Goal: Task Accomplishment & Management: Manage account settings

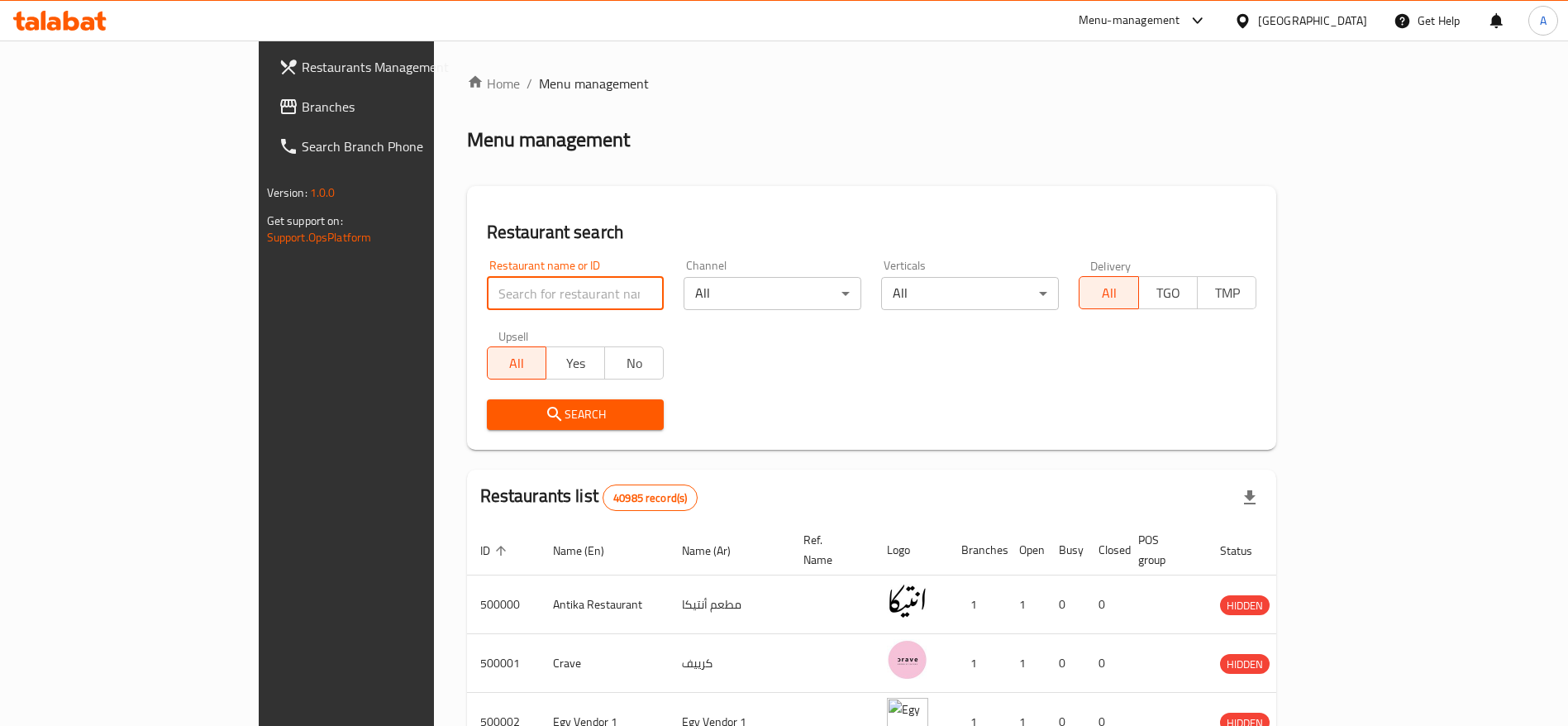
click at [524, 297] on input "search" at bounding box center [576, 294] width 178 height 33
type input "Arkan"
click button "Search" at bounding box center [576, 415] width 178 height 31
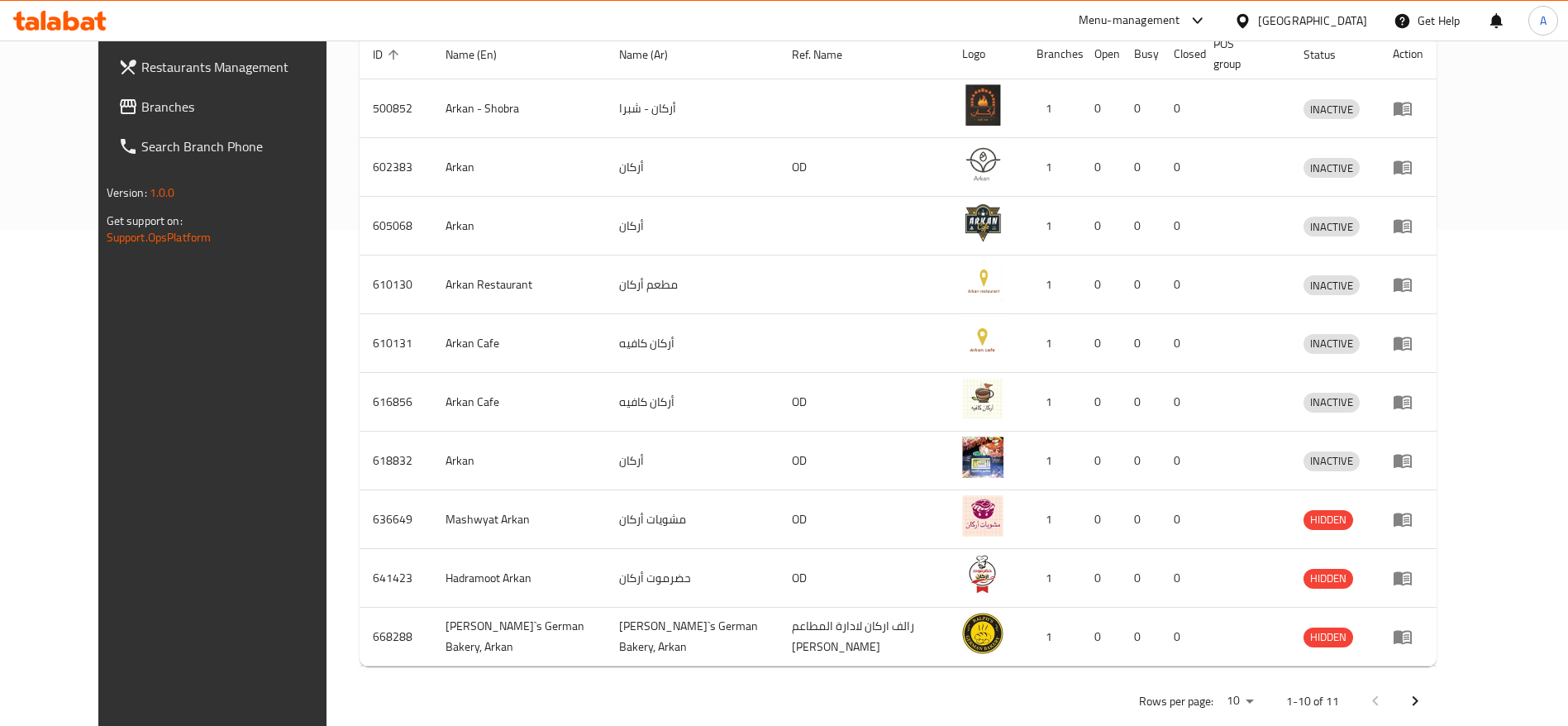
scroll to position [507, 0]
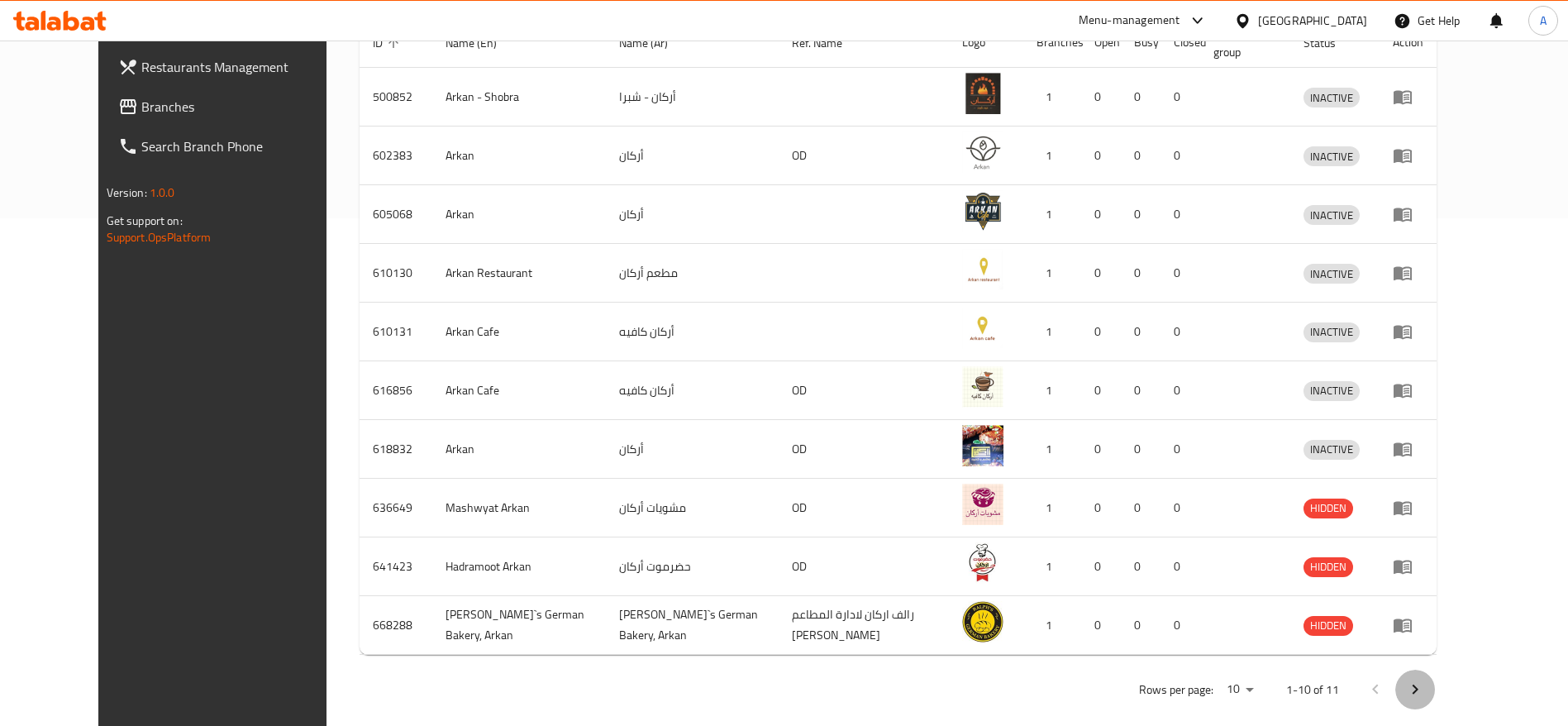
click at [1435, 669] on button "Next page" at bounding box center [1414, 689] width 39 height 39
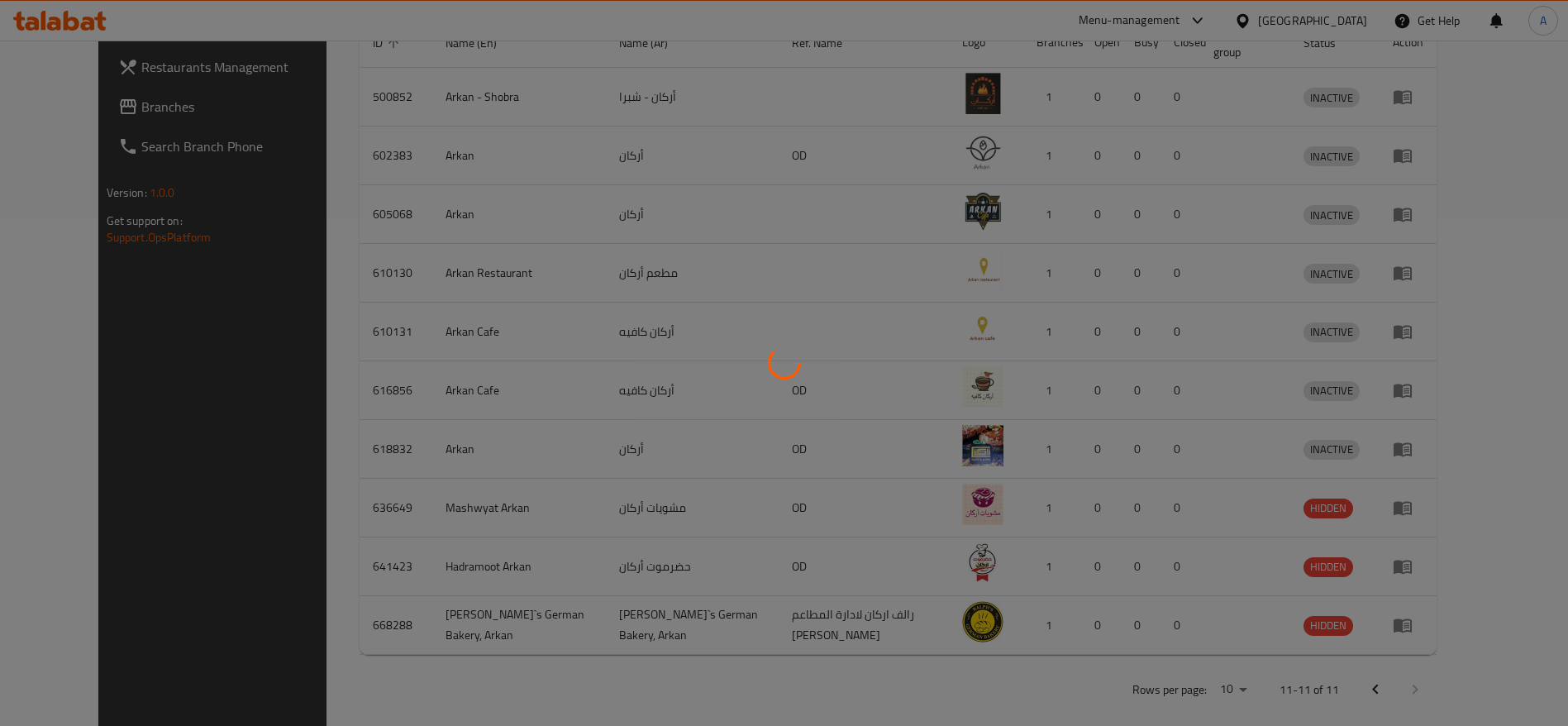
scroll to position [0, 0]
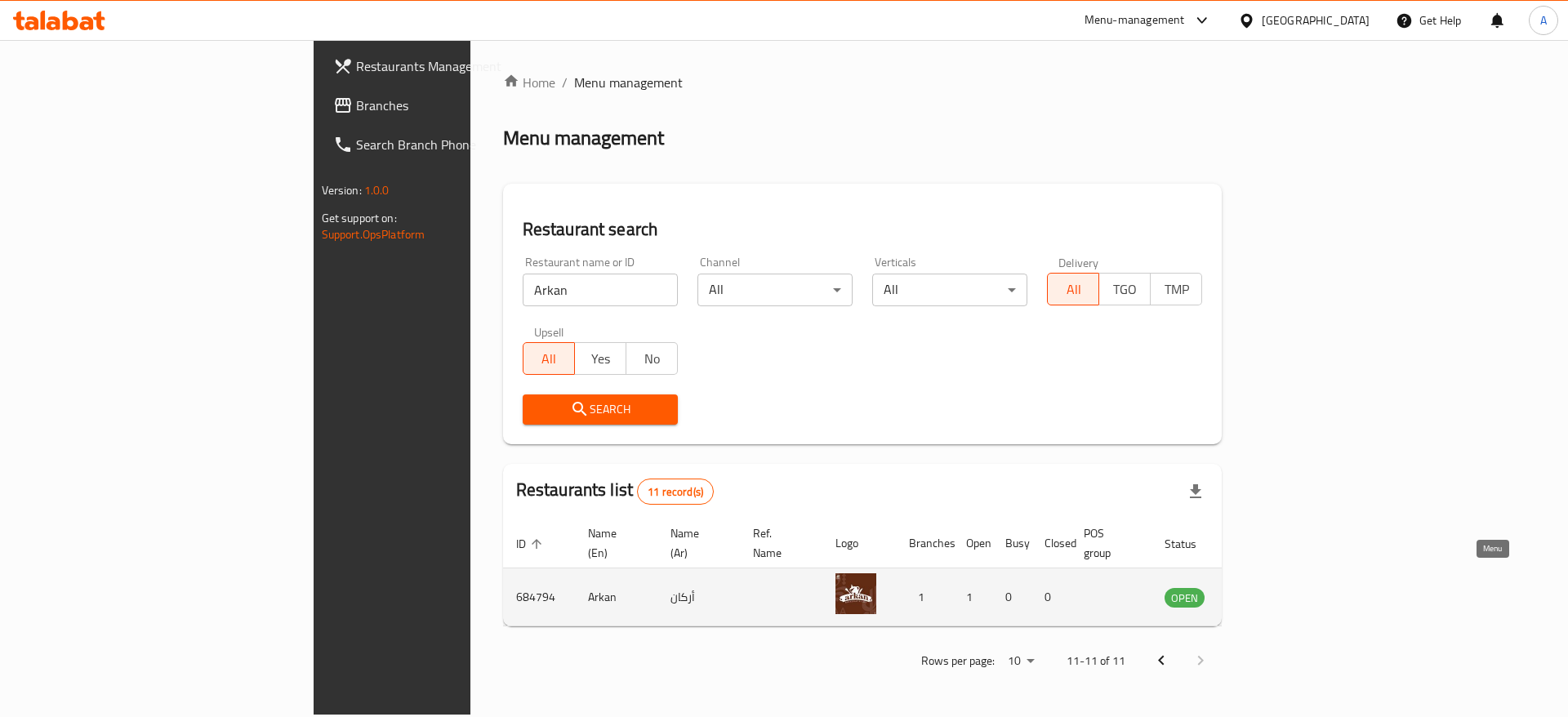
click at [1269, 591] on icon "enhanced table" at bounding box center [1260, 597] width 18 height 14
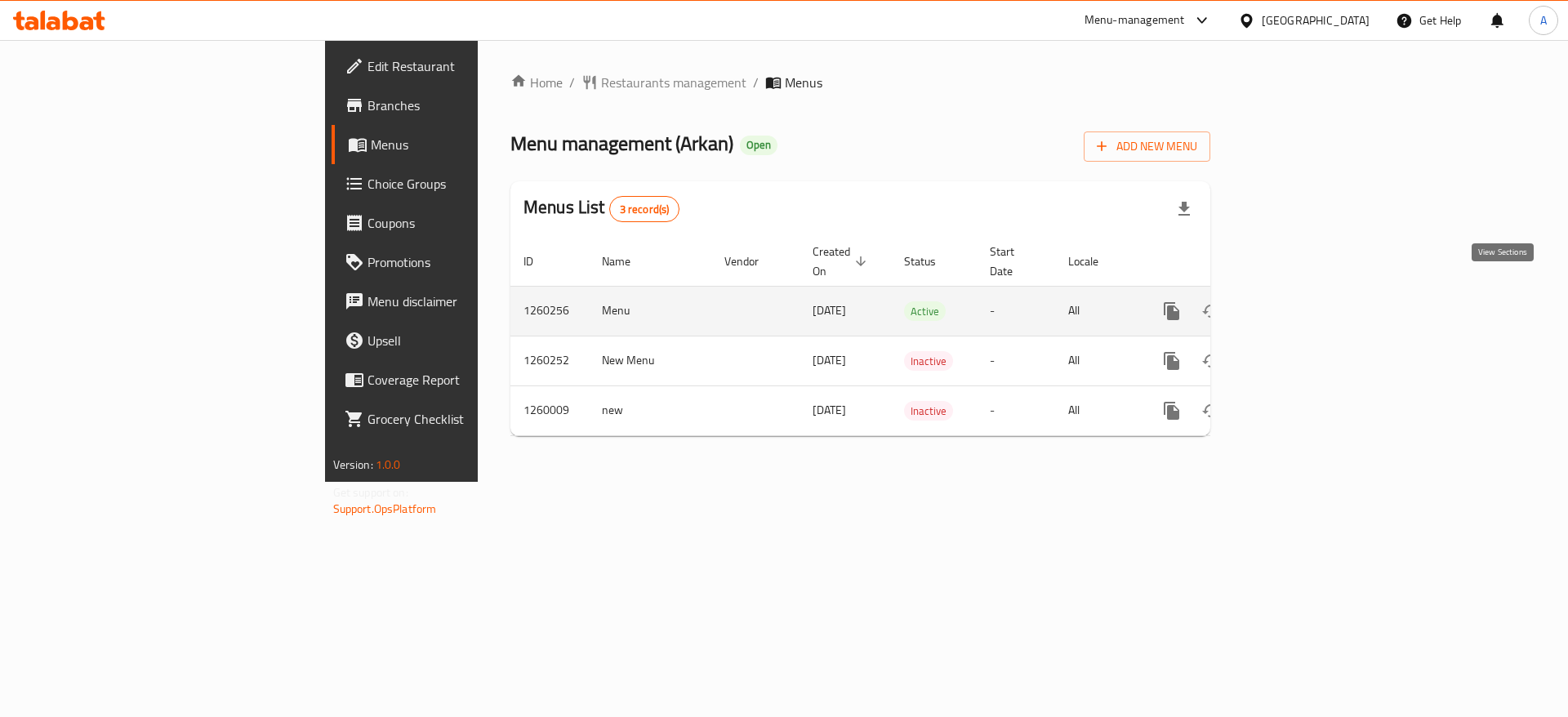
click at [1299, 301] on icon "enhanced table" at bounding box center [1290, 311] width 20 height 20
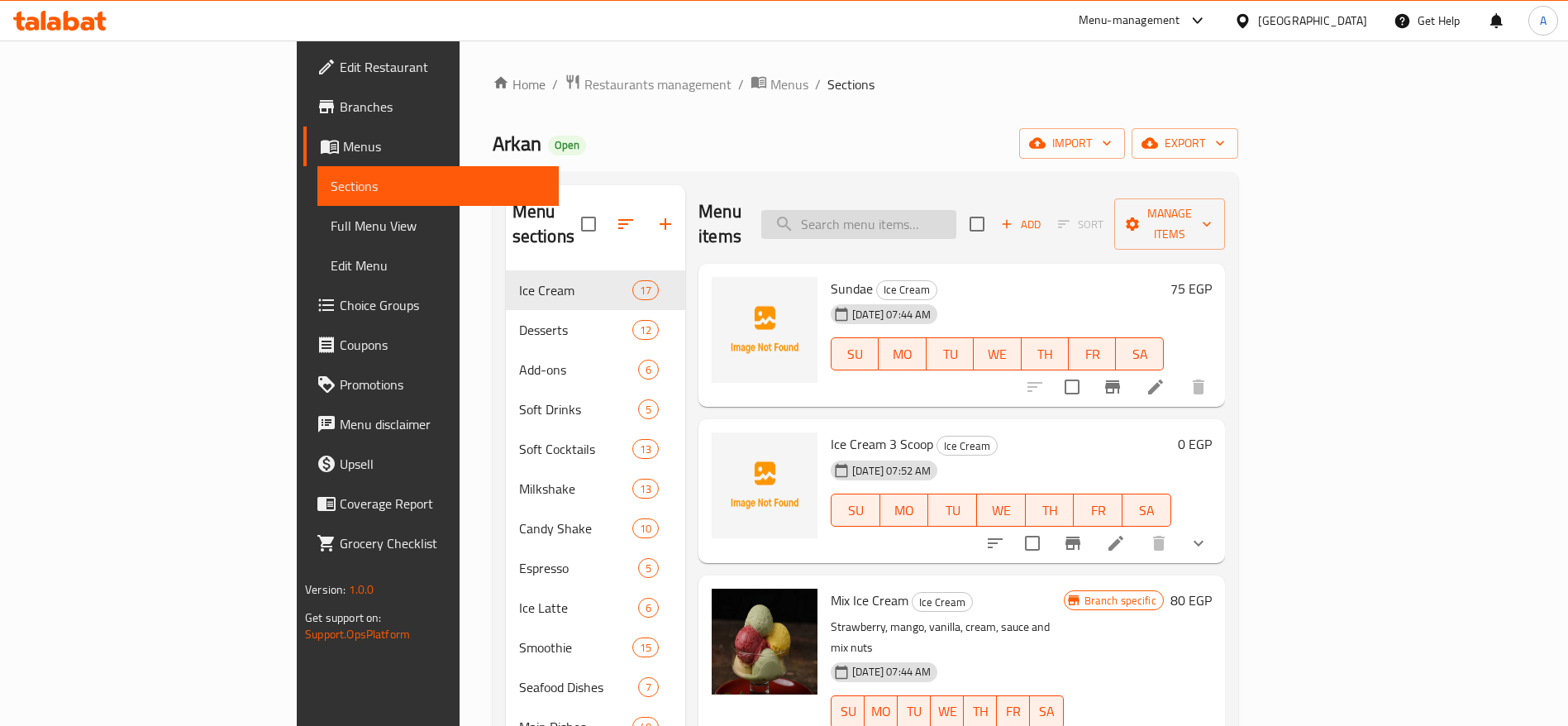
click at [925, 210] on input "search" at bounding box center [859, 224] width 195 height 29
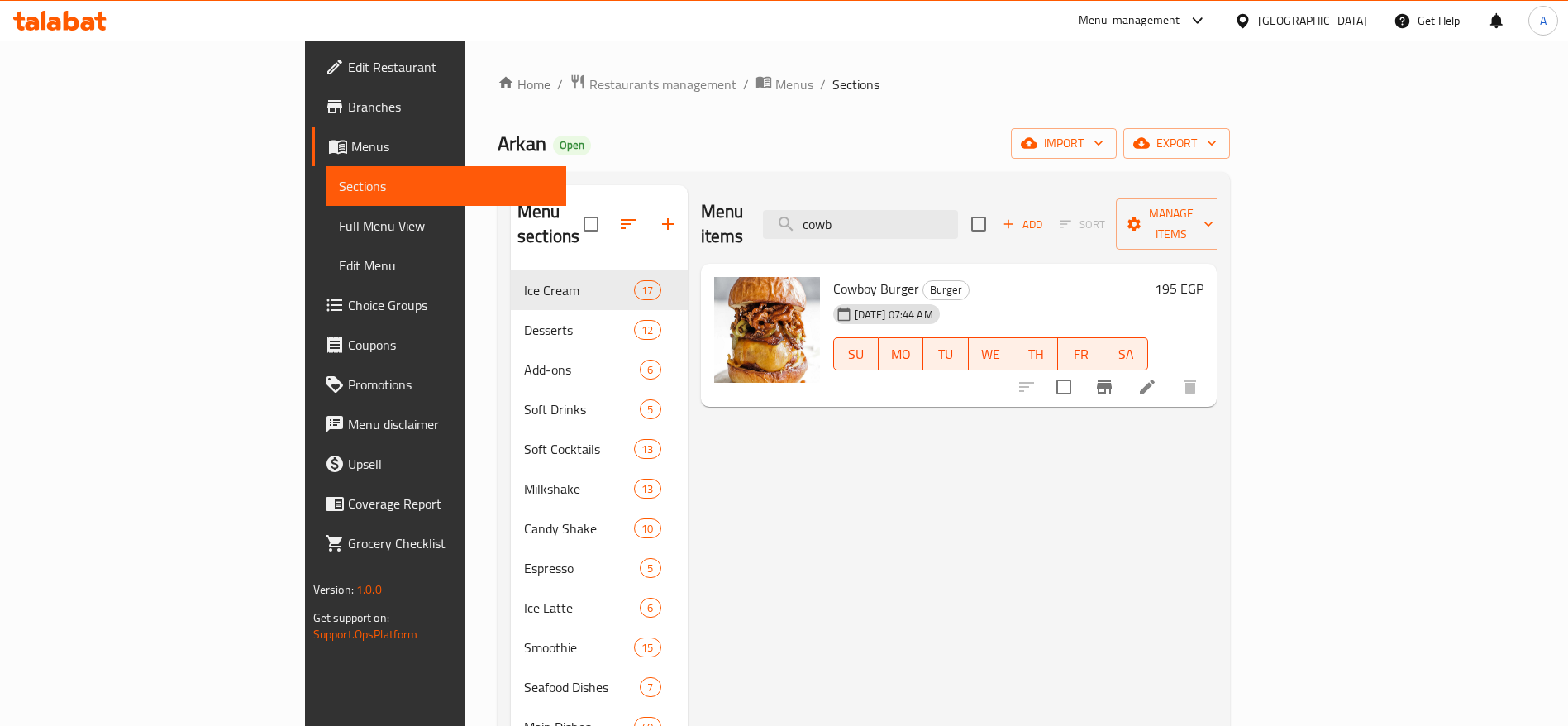
type input "cowb"
click at [1208, 21] on icon at bounding box center [1198, 21] width 20 height 20
click at [918, 52] on div "Home / Restaurants management / Menus / Sections Arkan Open import export Menu …" at bounding box center [863, 677] width 798 height 1274
click at [497, 85] on link "Home" at bounding box center [524, 85] width 53 height 20
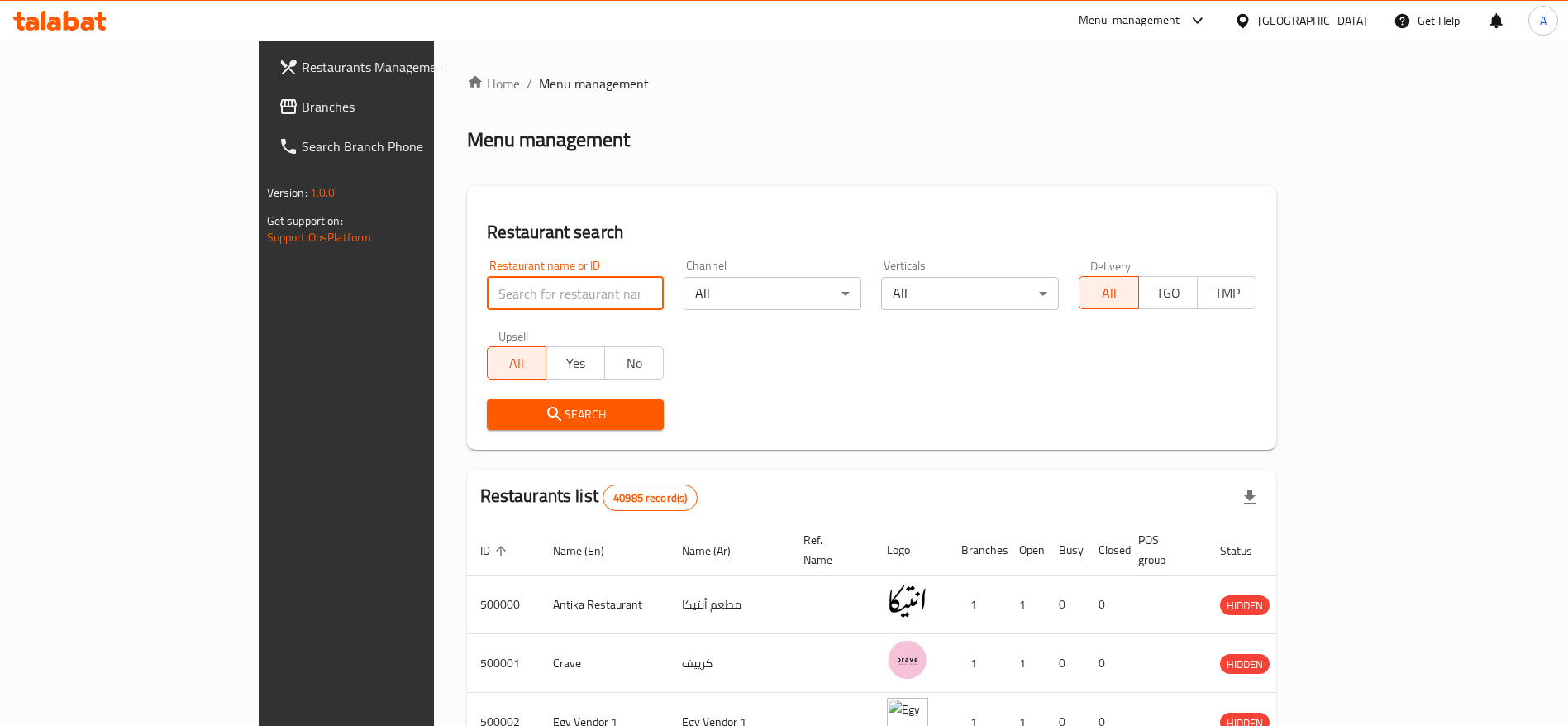
click at [535, 304] on input "search" at bounding box center [576, 294] width 178 height 33
click button "Search" at bounding box center [576, 415] width 178 height 31
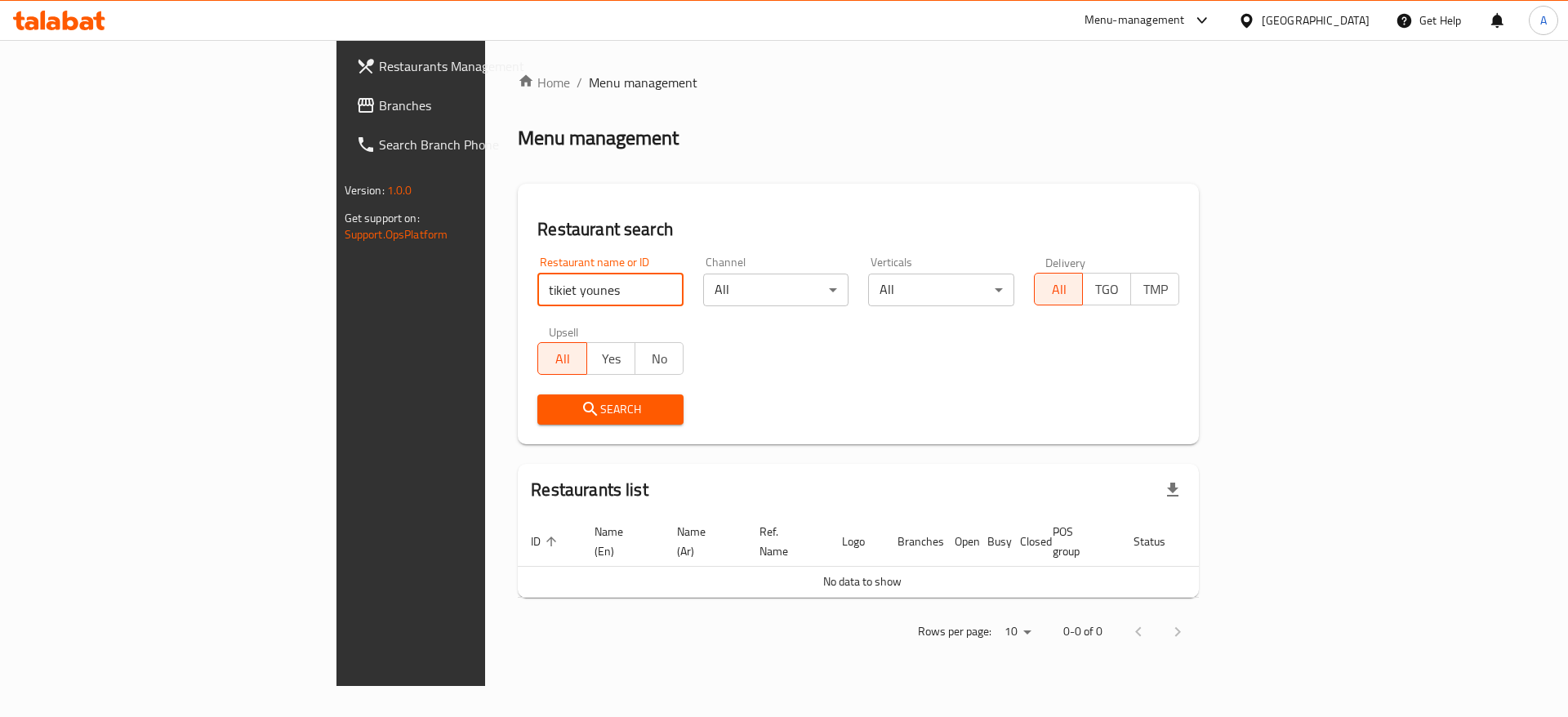
click at [537, 294] on input "tikiet younes" at bounding box center [610, 290] width 146 height 32
paste input "740584"
click button "Search" at bounding box center [610, 410] width 146 height 31
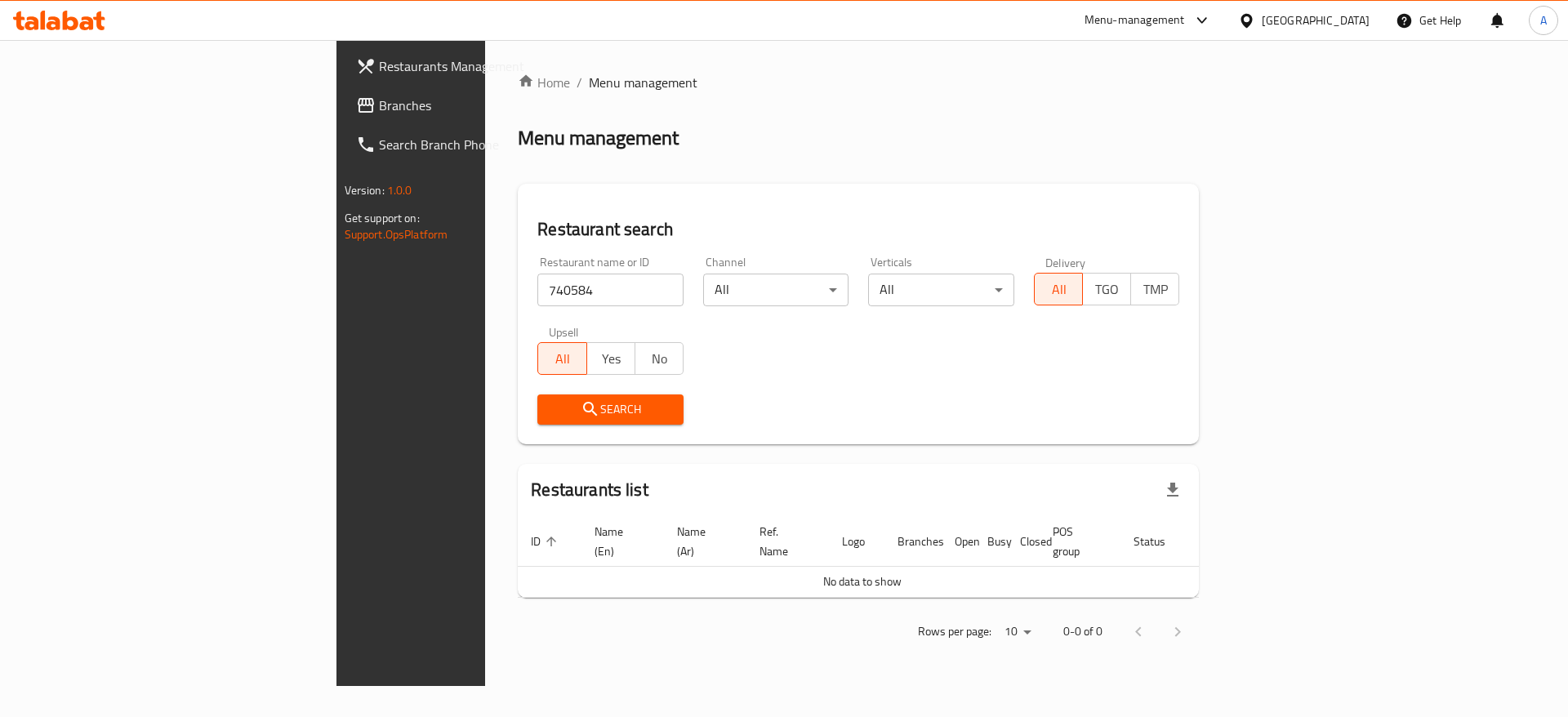
click at [588, 83] on span "Menu management" at bounding box center [643, 83] width 109 height 20
click at [537, 291] on input "740584" at bounding box center [610, 290] width 146 height 32
paste input "683641"
click at [537, 291] on input "740584" at bounding box center [610, 290] width 146 height 32
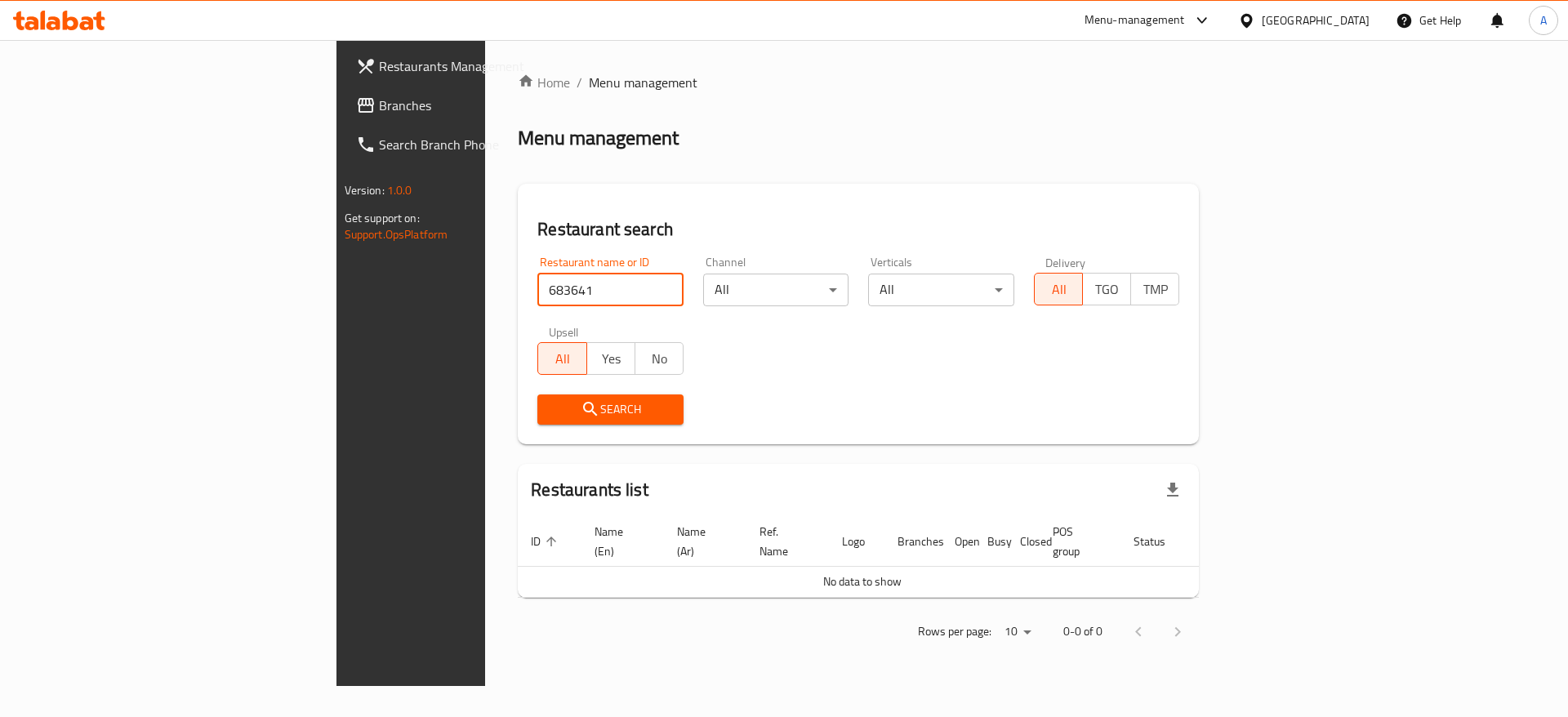
type input "683641"
click button "Search" at bounding box center [610, 410] width 146 height 31
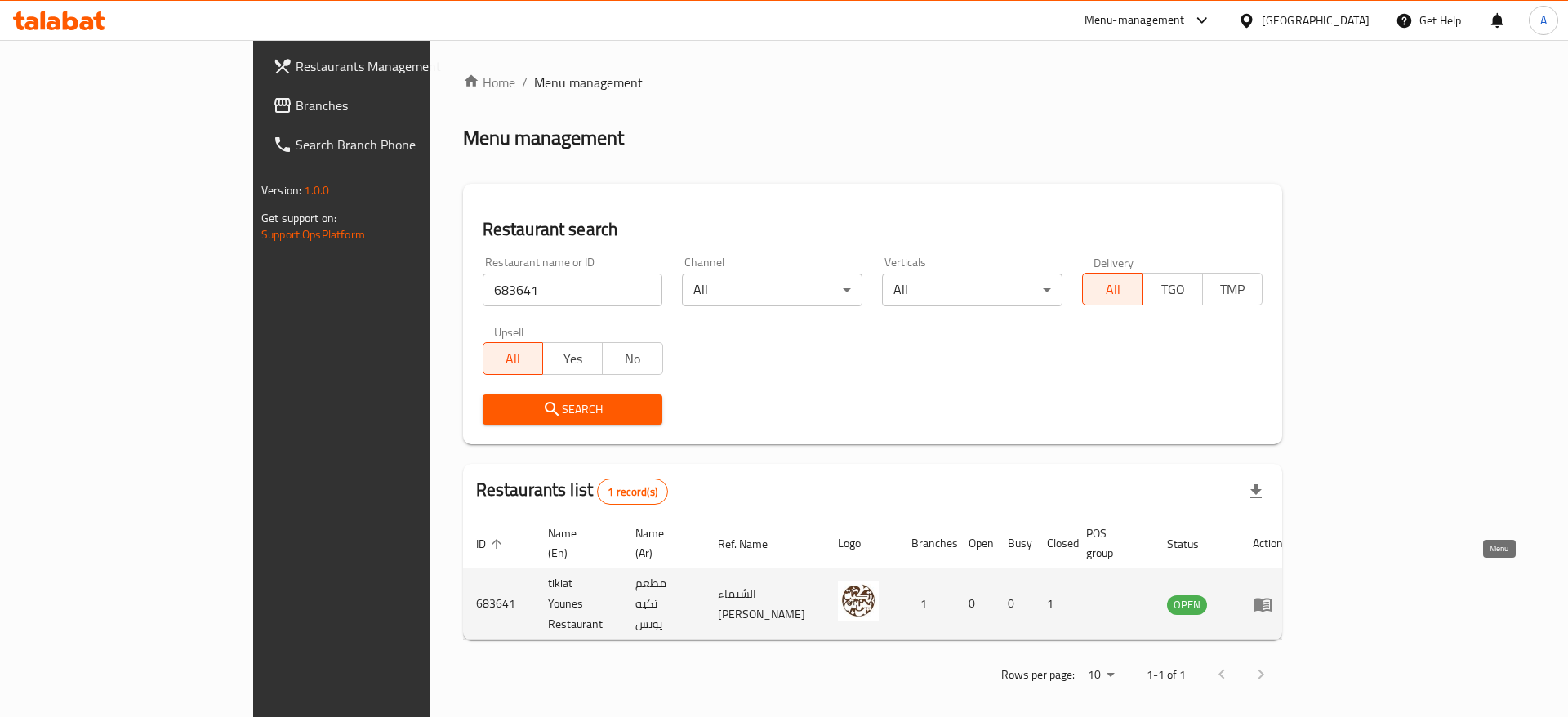
click at [1269, 602] on icon "enhanced table" at bounding box center [1266, 604] width 5 height 6
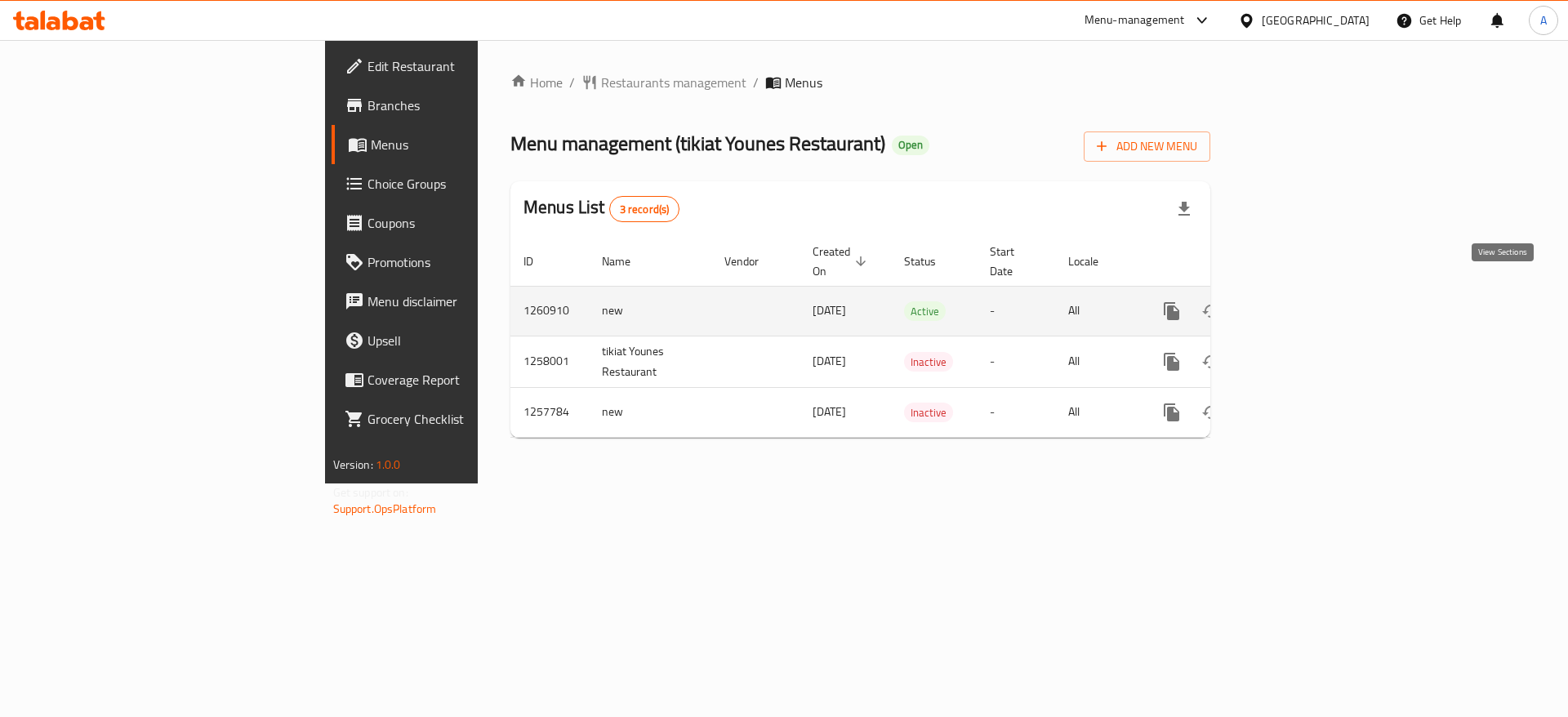
click at [1308, 302] on link "enhanced table" at bounding box center [1289, 310] width 39 height 39
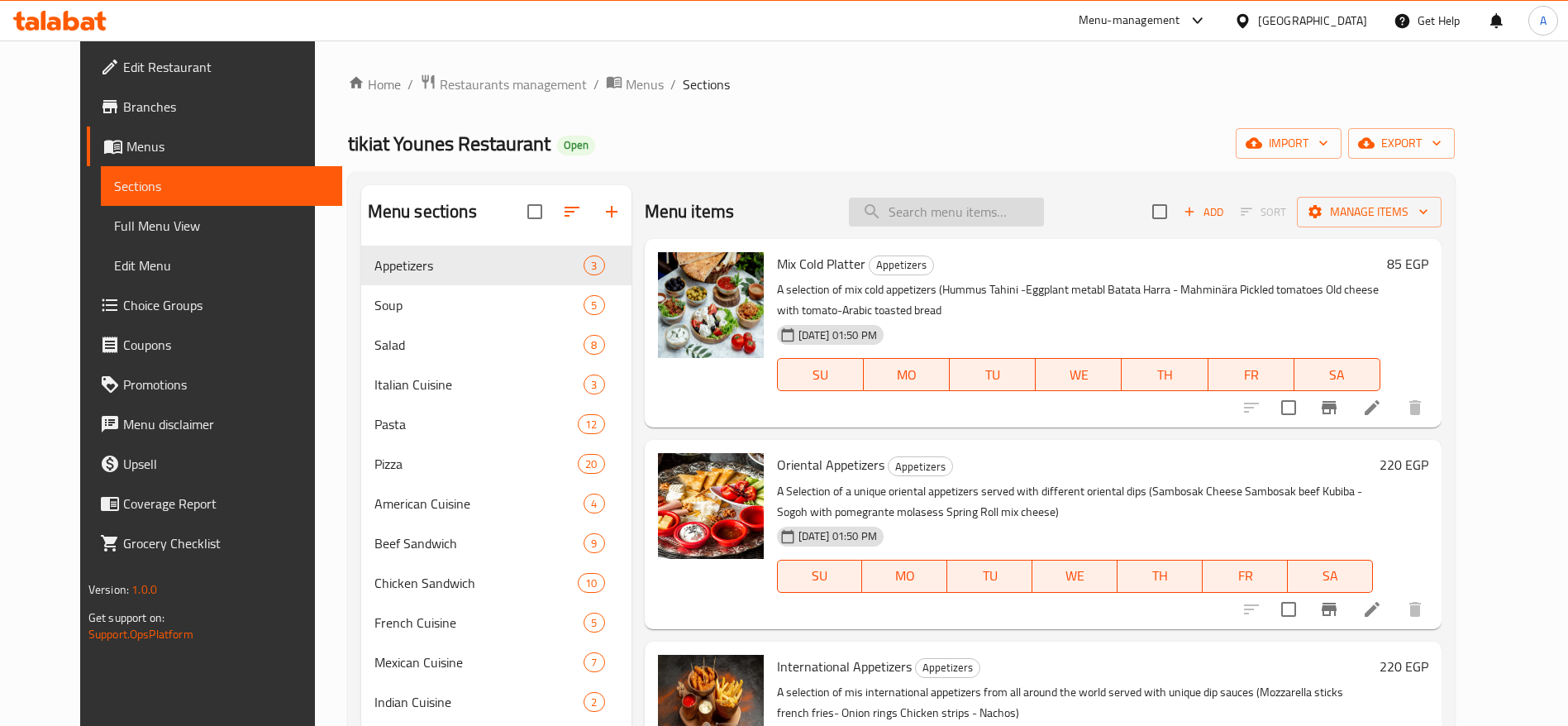
click at [930, 220] on input "search" at bounding box center [947, 213] width 195 height 29
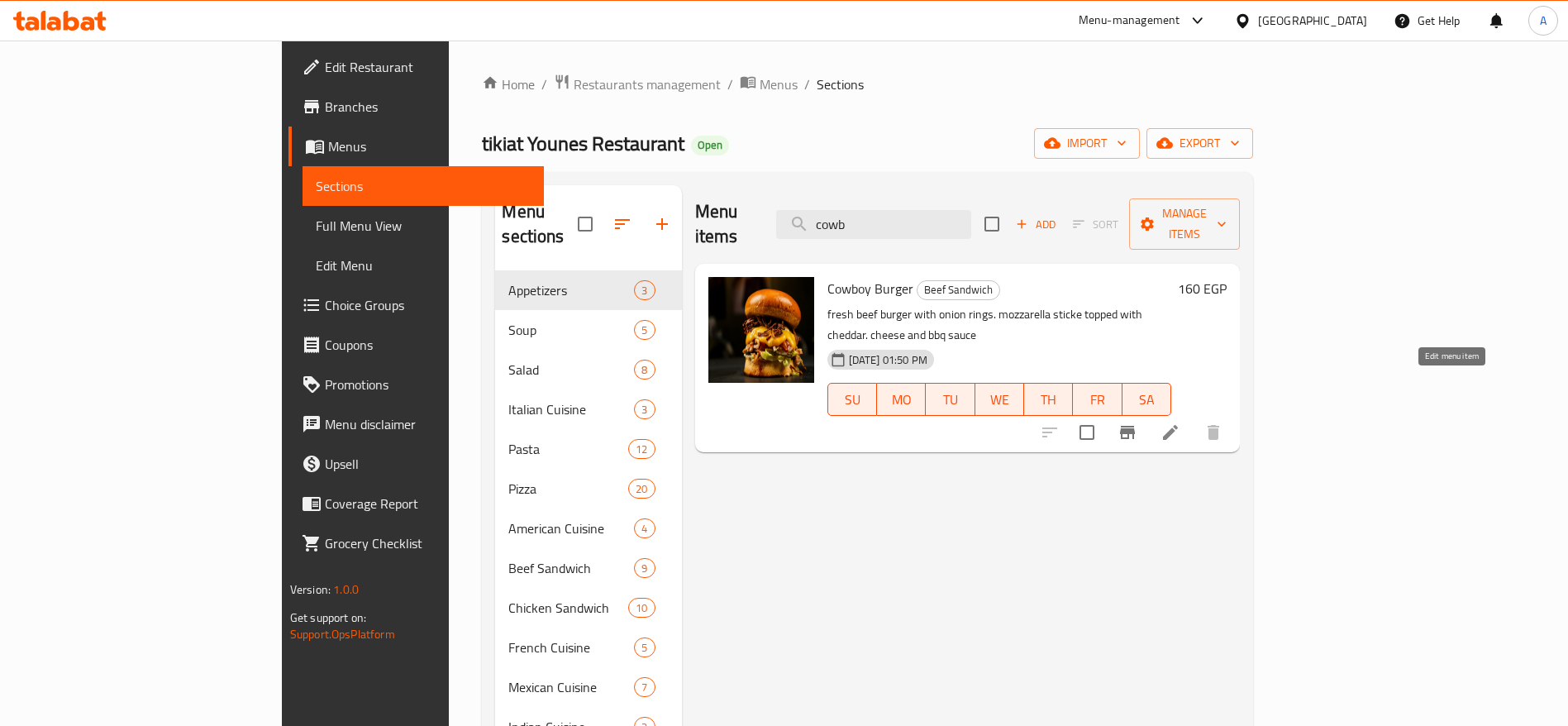
type input "cowb"
click at [1180, 422] on icon at bounding box center [1170, 432] width 20 height 20
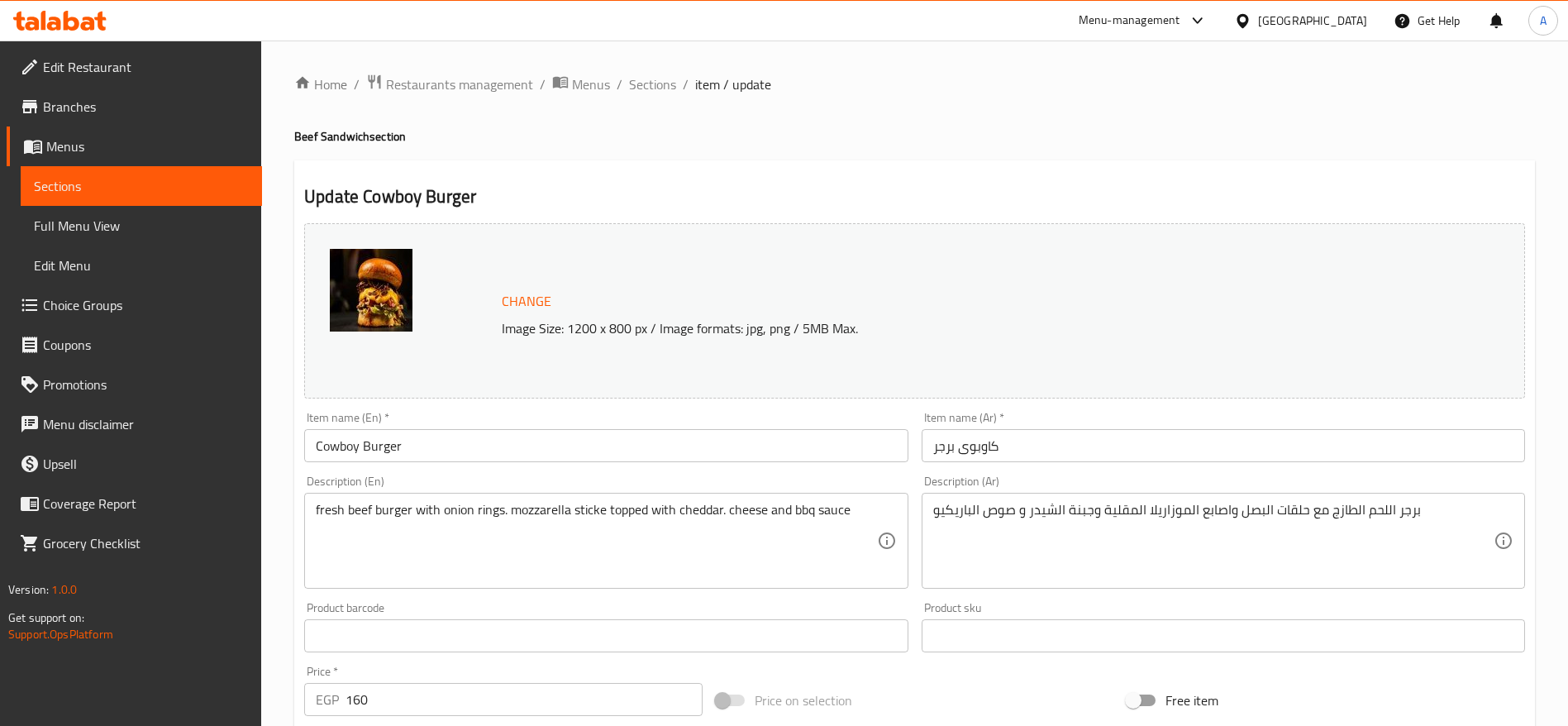
click at [515, 693] on input "160" at bounding box center [524, 699] width 357 height 33
type input "195"
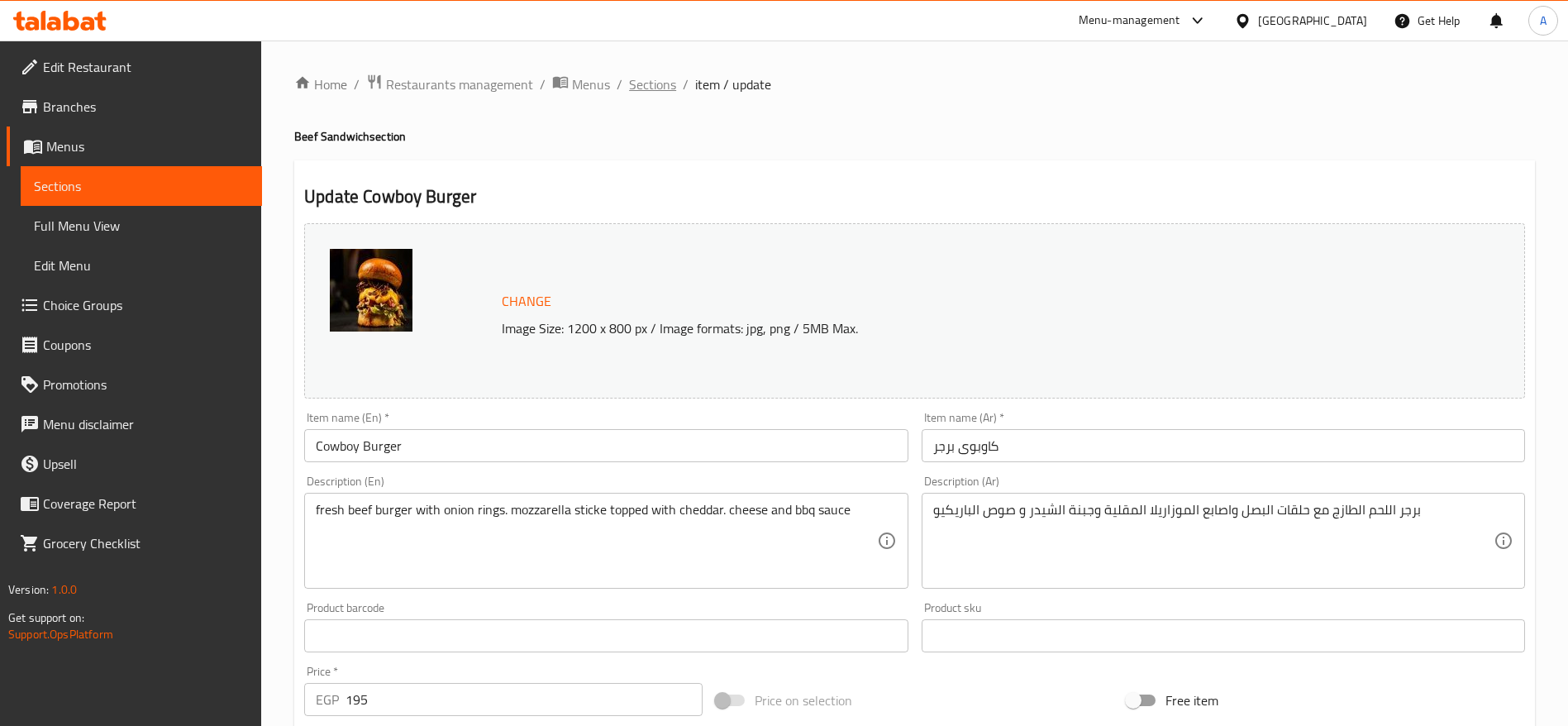
click at [639, 84] on span "Sections" at bounding box center [653, 85] width 47 height 20
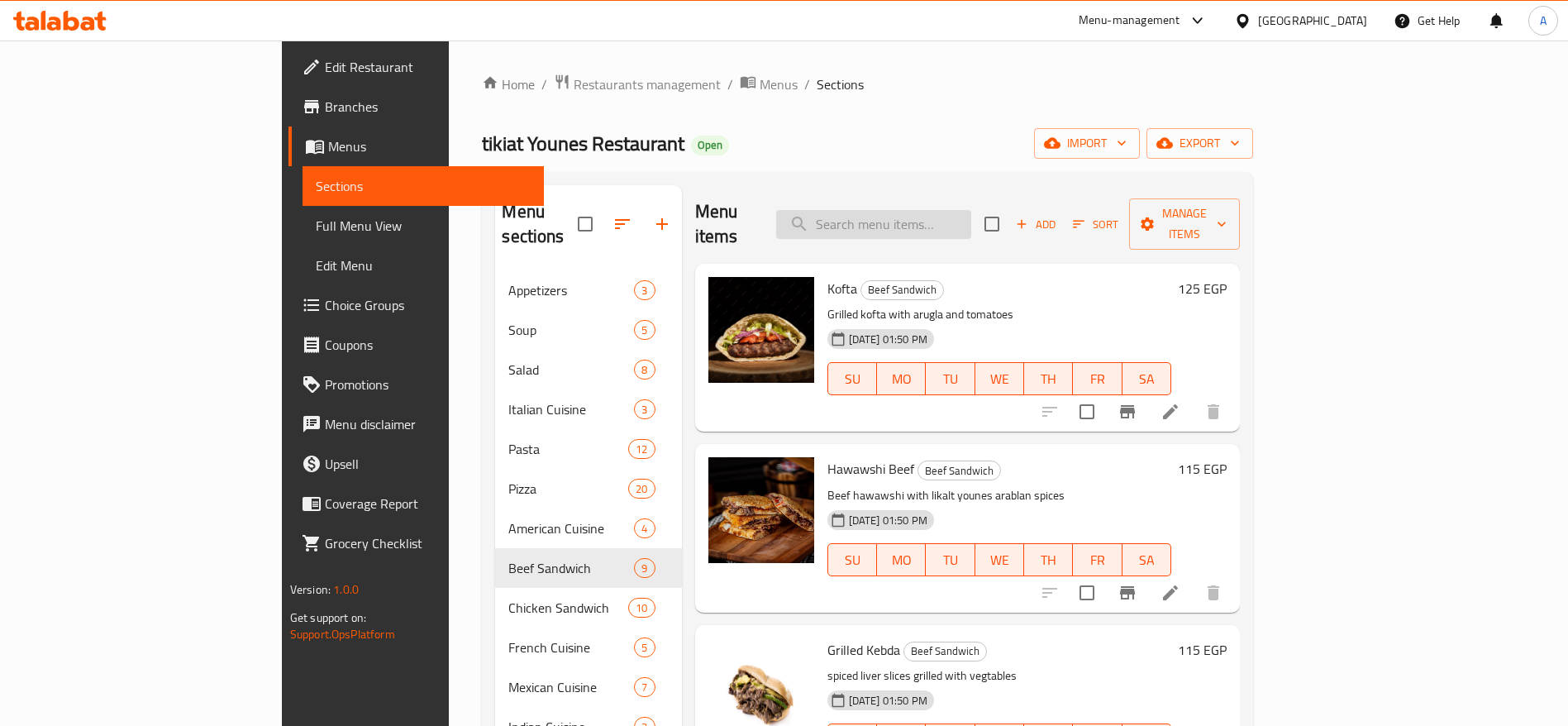
click at [949, 212] on input "search" at bounding box center [874, 224] width 195 height 29
type input "cow"
click at [942, 219] on input "search" at bounding box center [862, 224] width 195 height 29
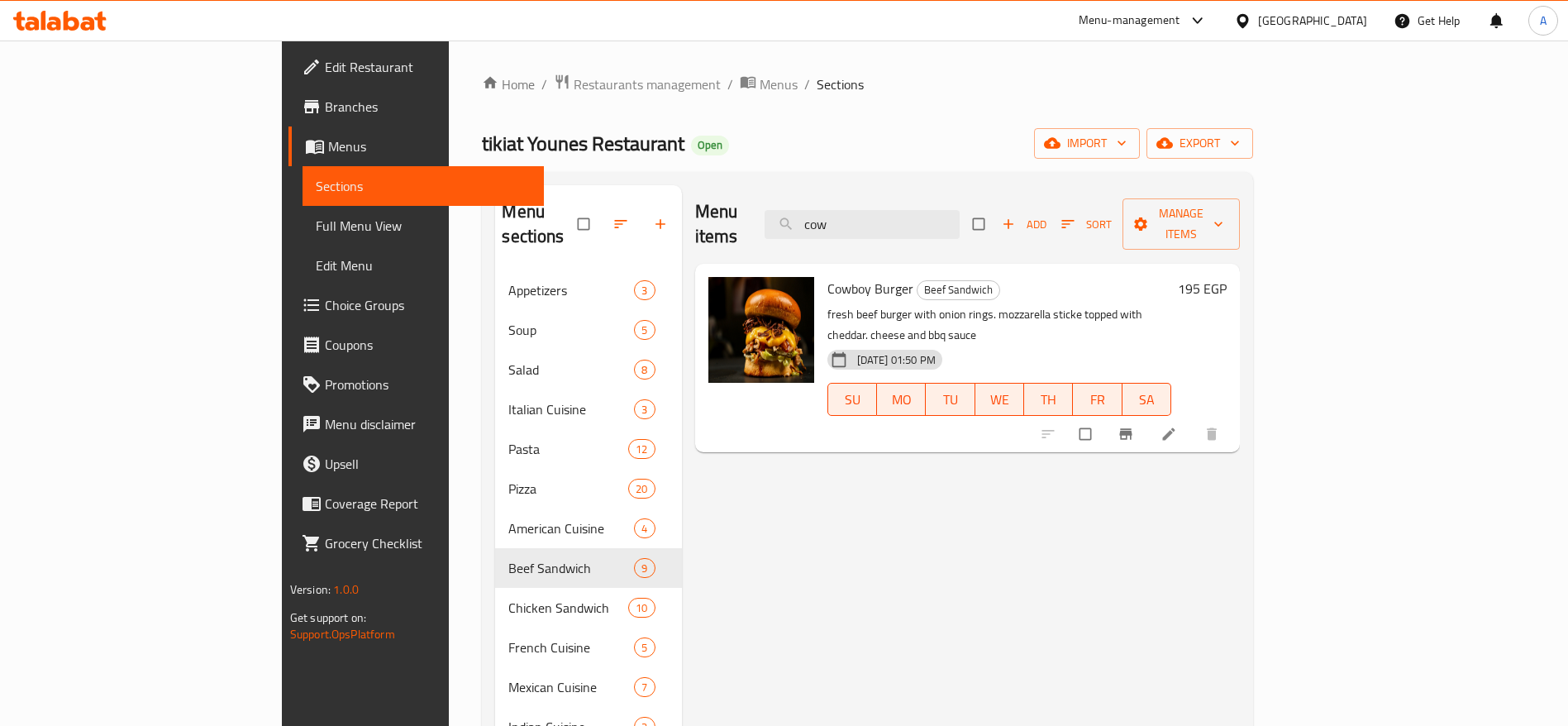
type input "cow"
